Goal: Task Accomplishment & Management: Manage account settings

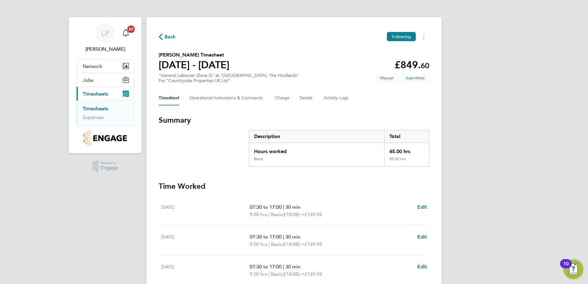
click at [102, 108] on link "Timesheets" at bounding box center [96, 109] width 26 height 6
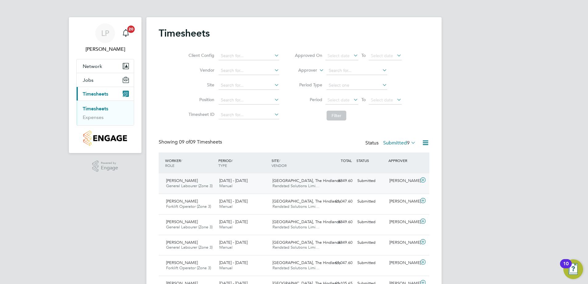
click at [183, 179] on span "James Shaw" at bounding box center [182, 180] width 32 height 5
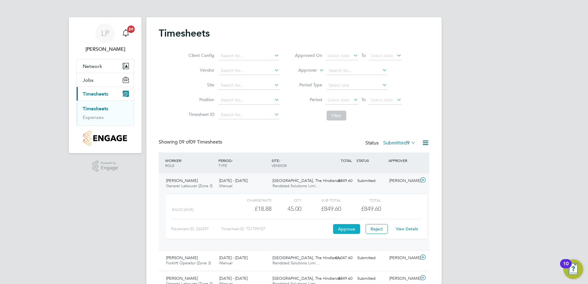
click at [348, 227] on button "Approve" at bounding box center [346, 229] width 27 height 10
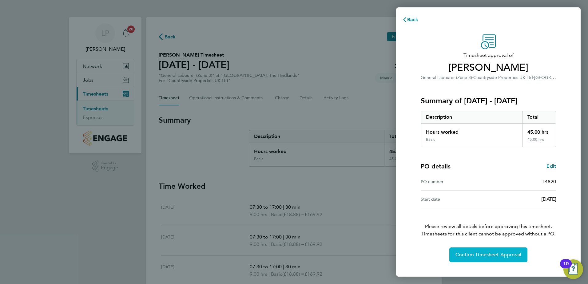
click at [489, 254] on span "Confirm Timesheet Approval" at bounding box center [489, 255] width 66 height 6
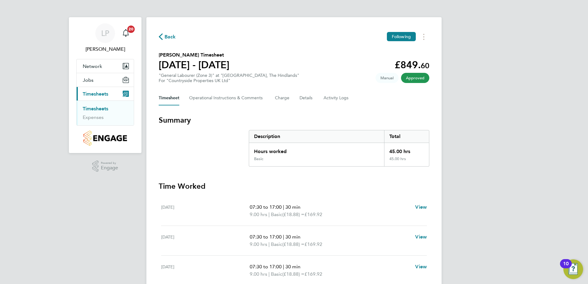
click at [96, 108] on link "Timesheets" at bounding box center [96, 109] width 26 height 6
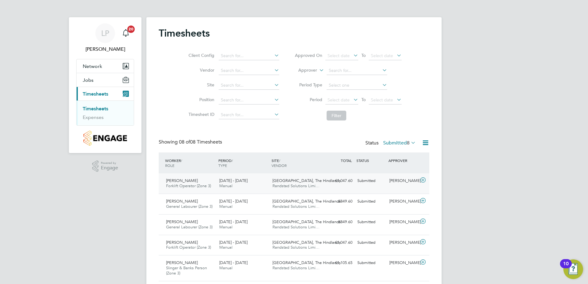
click at [181, 180] on span "[PERSON_NAME]" at bounding box center [182, 180] width 32 height 5
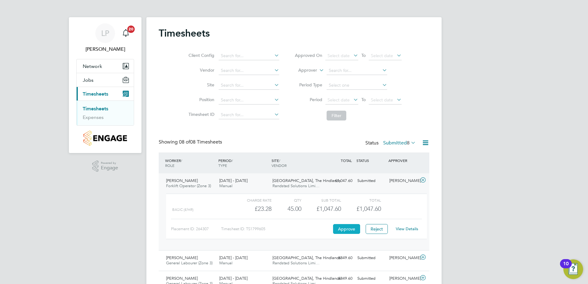
click at [348, 227] on button "Approve" at bounding box center [346, 229] width 27 height 10
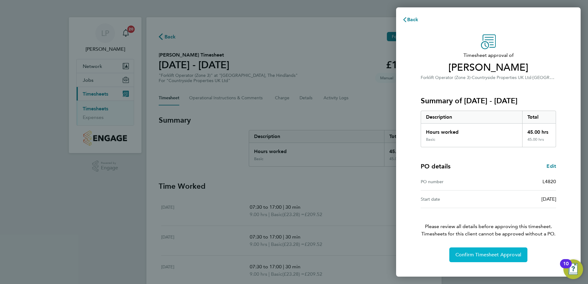
click at [494, 251] on button "Confirm Timesheet Approval" at bounding box center [489, 255] width 78 height 15
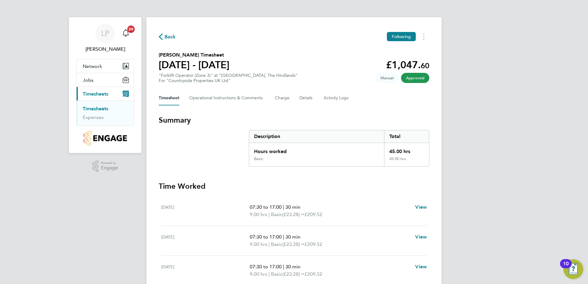
click at [96, 107] on link "Timesheets" at bounding box center [96, 109] width 26 height 6
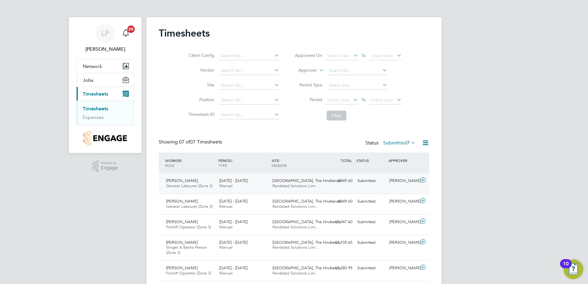
click at [180, 179] on span "Lee Ashton" at bounding box center [182, 180] width 32 height 5
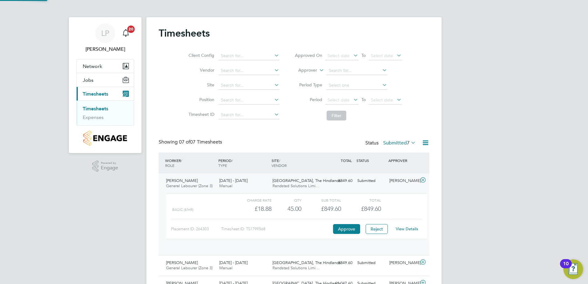
scroll to position [3, 3]
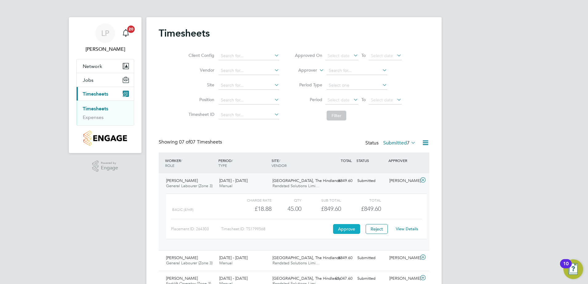
click at [347, 227] on button "Approve" at bounding box center [346, 229] width 27 height 10
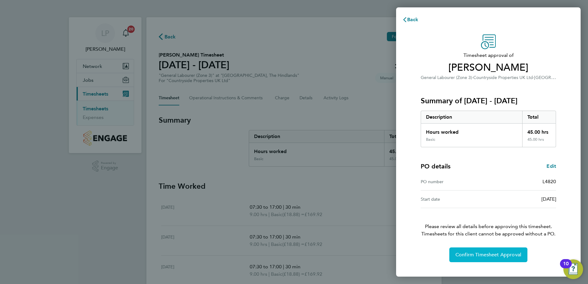
click at [484, 252] on span "Confirm Timesheet Approval" at bounding box center [489, 255] width 66 height 6
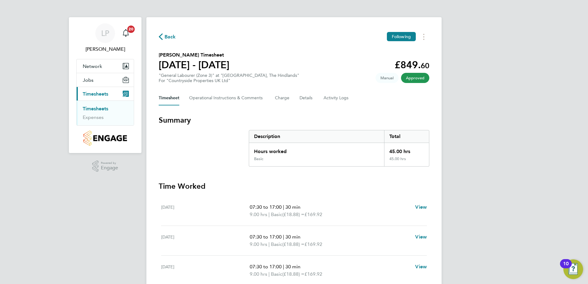
click at [94, 107] on link "Timesheets" at bounding box center [96, 109] width 26 height 6
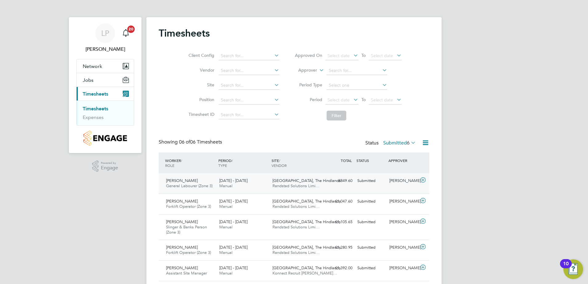
click at [188, 181] on span "[PERSON_NAME]" at bounding box center [182, 180] width 32 height 5
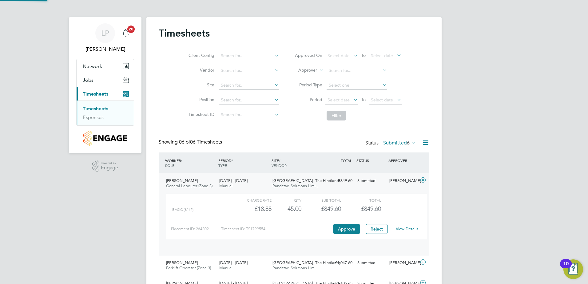
scroll to position [10, 60]
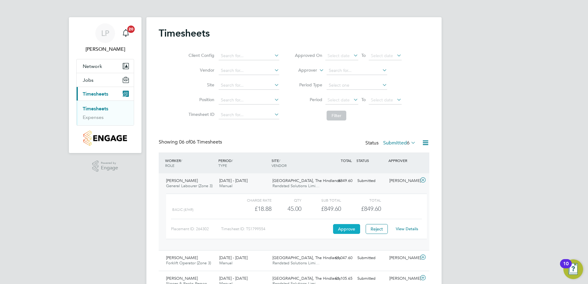
click at [347, 228] on button "Approve" at bounding box center [346, 229] width 27 height 10
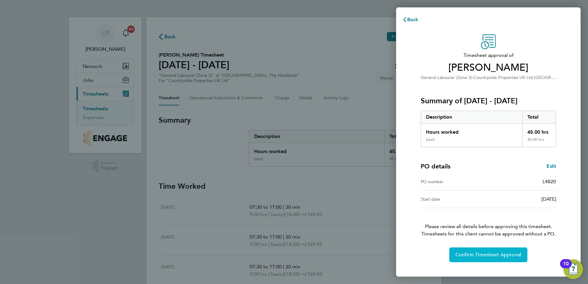
click at [494, 254] on span "Confirm Timesheet Approval" at bounding box center [489, 255] width 66 height 6
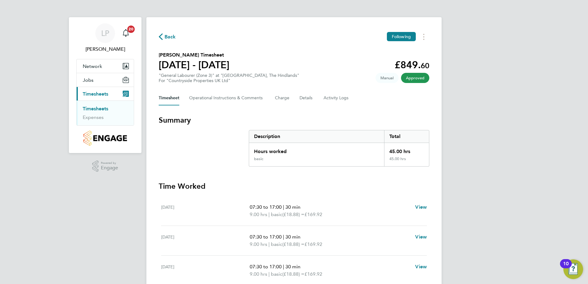
click at [95, 107] on link "Timesheets" at bounding box center [96, 109] width 26 height 6
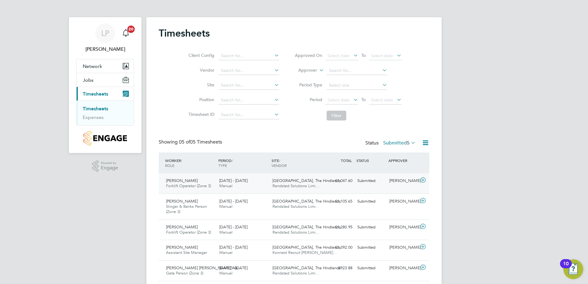
click at [184, 181] on span "Micheal Woolsey" at bounding box center [182, 180] width 32 height 5
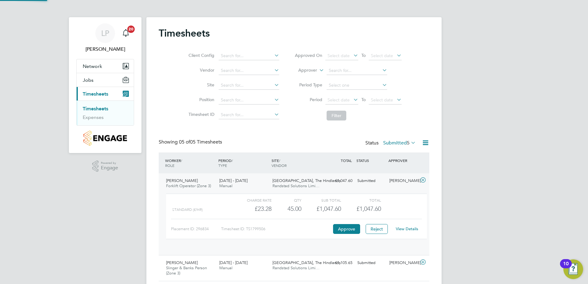
scroll to position [10, 60]
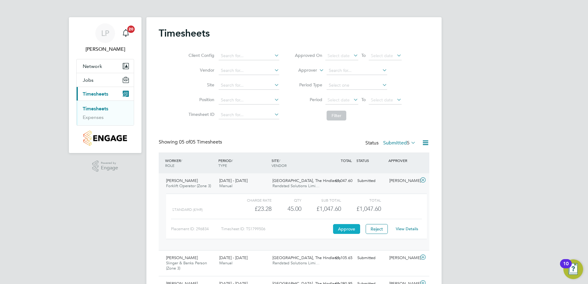
click at [347, 229] on button "Approve" at bounding box center [346, 229] width 27 height 10
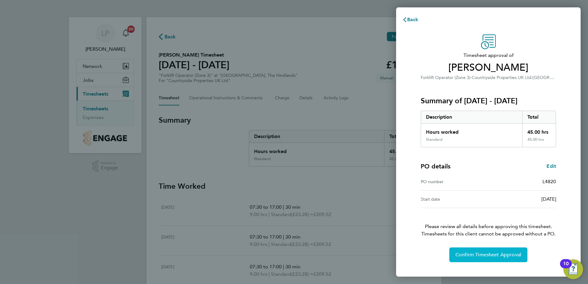
click at [489, 253] on span "Confirm Timesheet Approval" at bounding box center [489, 255] width 66 height 6
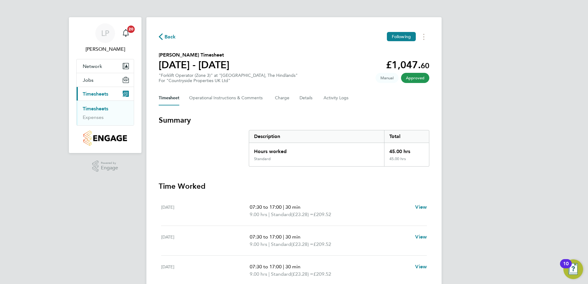
click at [95, 108] on link "Timesheets" at bounding box center [96, 109] width 26 height 6
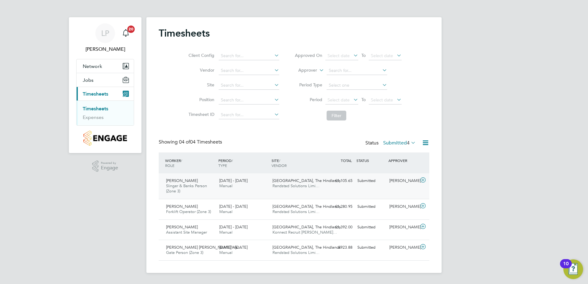
click at [185, 181] on span "[PERSON_NAME]" at bounding box center [182, 180] width 32 height 5
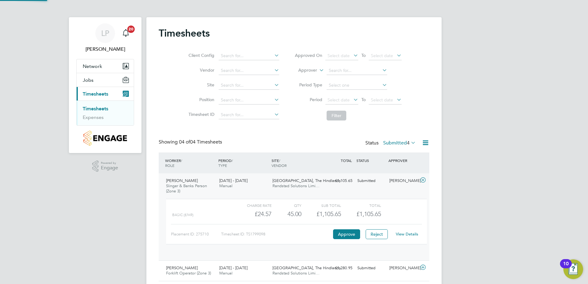
scroll to position [10, 60]
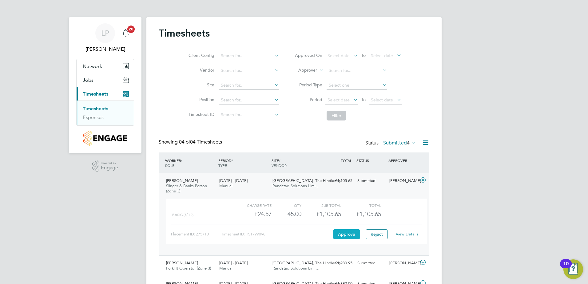
click at [347, 233] on button "Approve" at bounding box center [346, 235] width 27 height 10
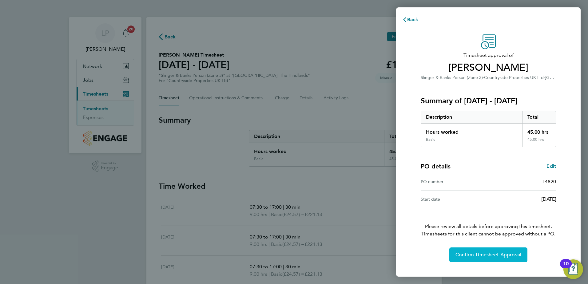
click at [492, 254] on span "Confirm Timesheet Approval" at bounding box center [489, 255] width 66 height 6
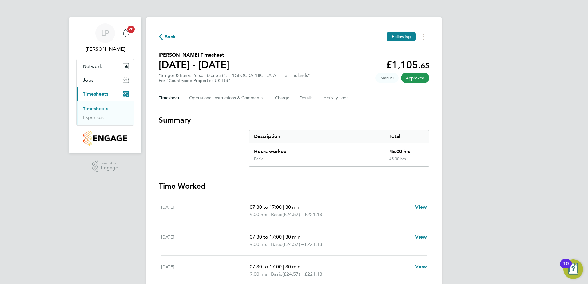
click at [101, 108] on link "Timesheets" at bounding box center [96, 109] width 26 height 6
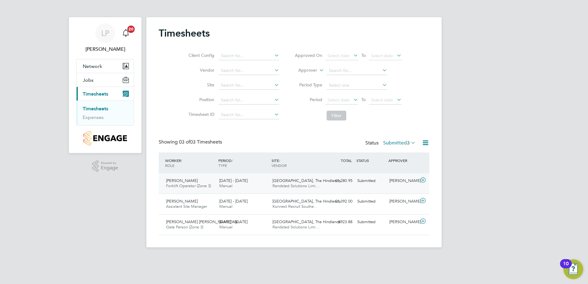
click at [179, 179] on span "[PERSON_NAME]" at bounding box center [182, 180] width 32 height 5
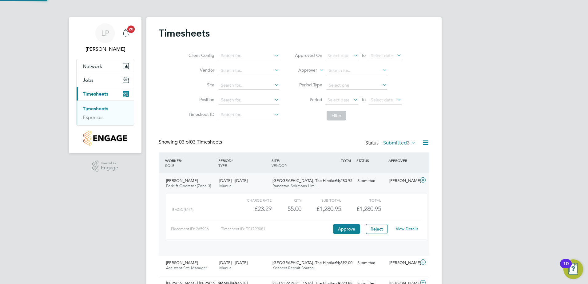
scroll to position [10, 60]
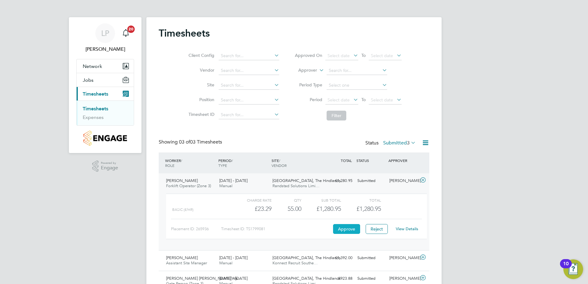
click at [347, 227] on button "Approve" at bounding box center [346, 229] width 27 height 10
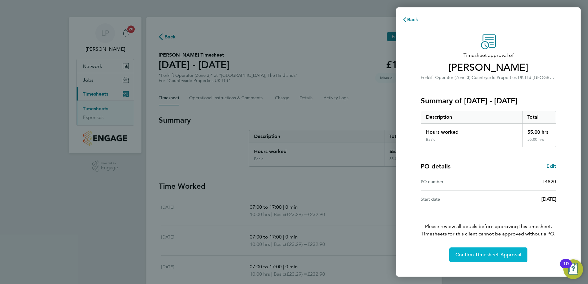
click at [489, 253] on span "Confirm Timesheet Approval" at bounding box center [489, 255] width 66 height 6
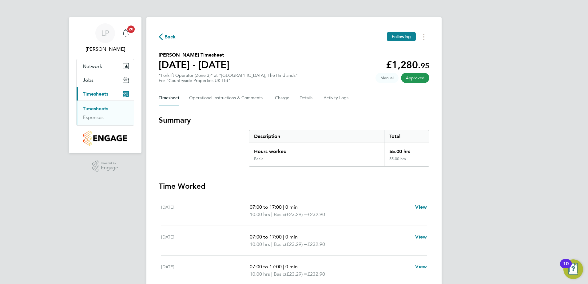
click at [98, 107] on link "Timesheets" at bounding box center [96, 109] width 26 height 6
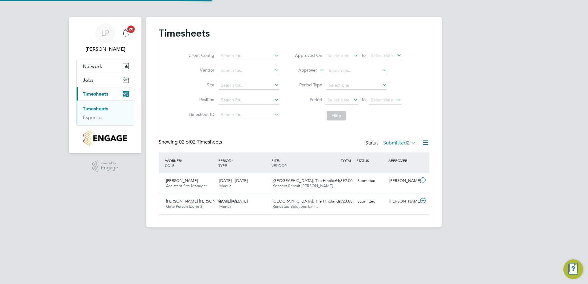
scroll to position [16, 54]
click at [178, 180] on span "[PERSON_NAME]" at bounding box center [182, 180] width 32 height 5
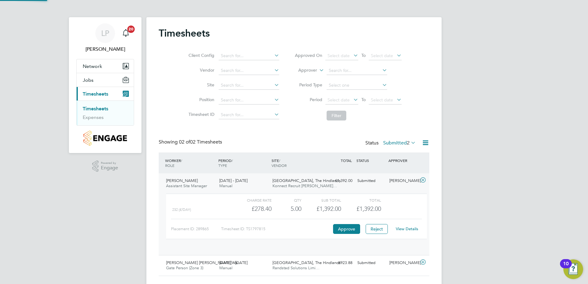
scroll to position [10, 60]
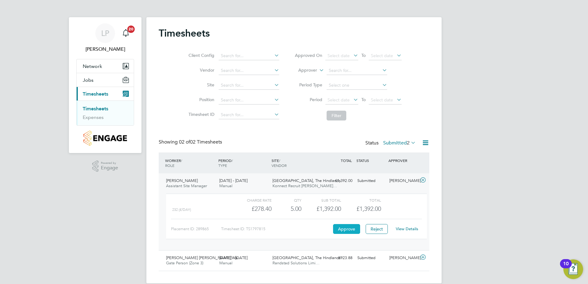
click at [347, 227] on button "Approve" at bounding box center [346, 229] width 27 height 10
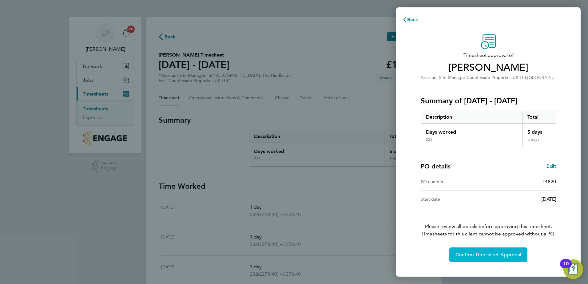
click at [495, 254] on span "Confirm Timesheet Approval" at bounding box center [489, 255] width 66 height 6
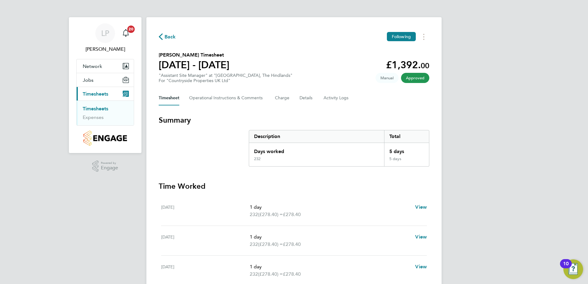
click at [102, 107] on link "Timesheets" at bounding box center [96, 109] width 26 height 6
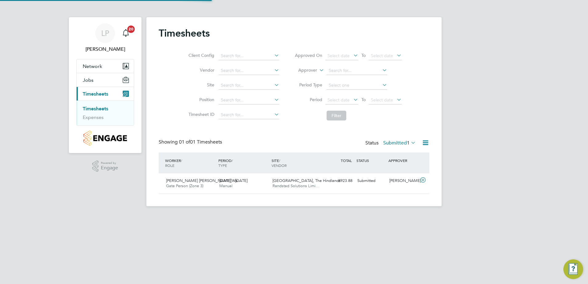
scroll to position [16, 54]
click at [187, 181] on span "[PERSON_NAME] [PERSON_NAME] Wa…" at bounding box center [204, 180] width 76 height 5
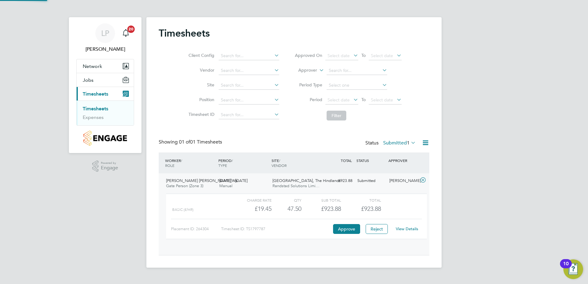
scroll to position [10, 60]
click at [347, 228] on button "Approve" at bounding box center [346, 229] width 27 height 10
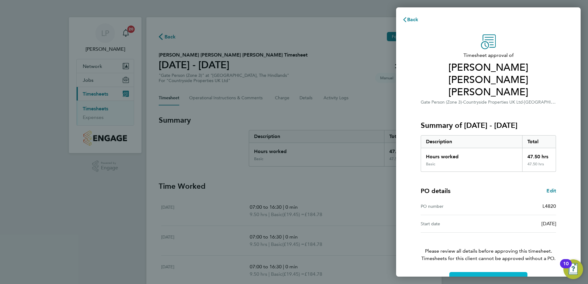
click at [491, 277] on span "Confirm Timesheet Approval" at bounding box center [489, 280] width 66 height 6
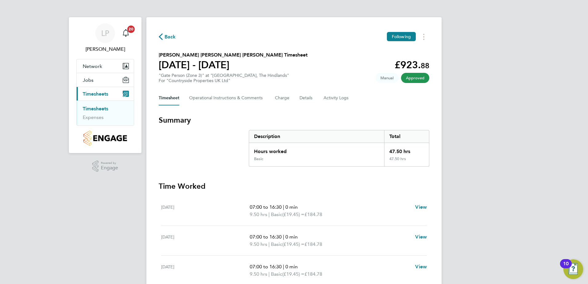
click at [98, 108] on link "Timesheets" at bounding box center [96, 109] width 26 height 6
